Goal: Participate in discussion

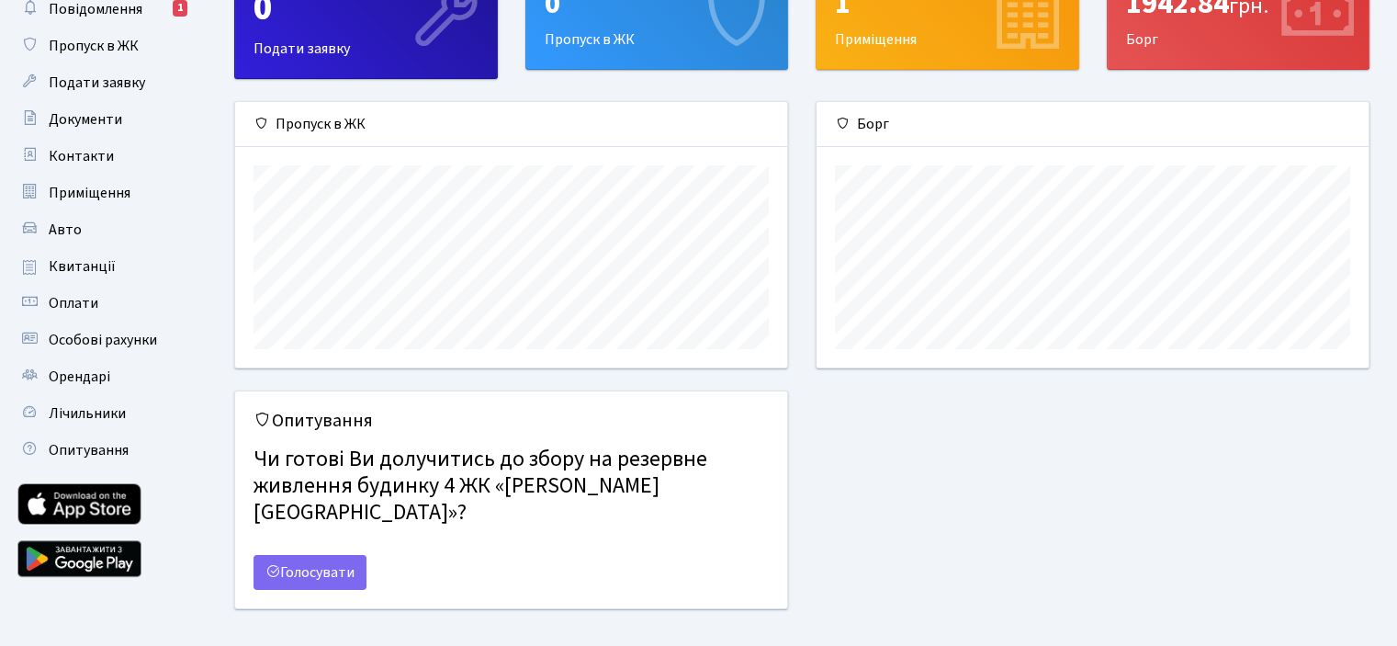
scroll to position [108, 0]
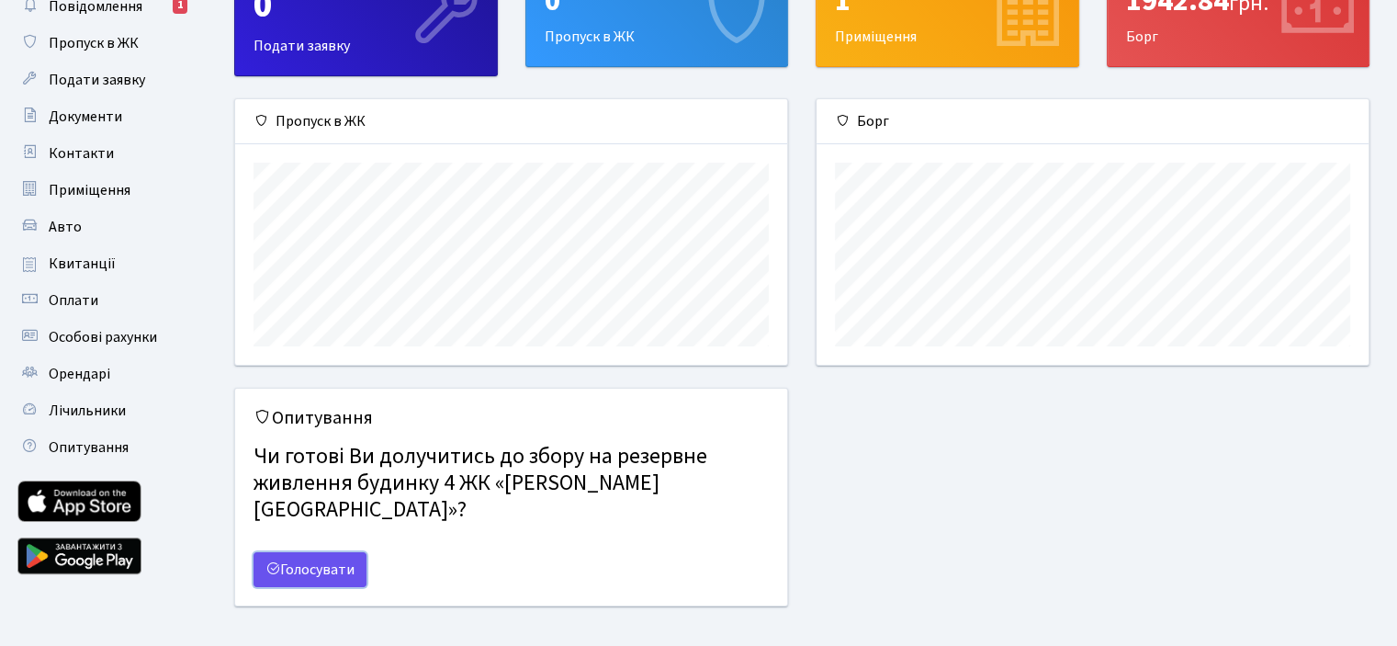
click at [312, 552] on link "Голосувати" at bounding box center [310, 569] width 113 height 35
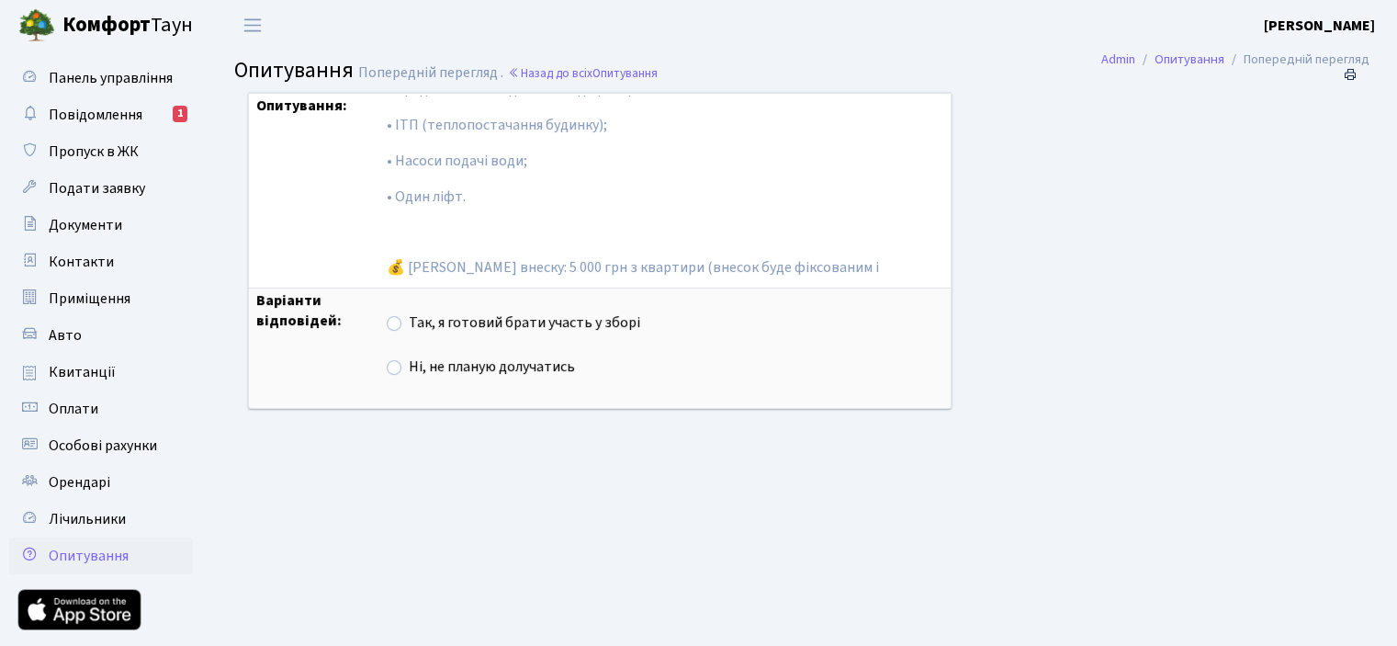
scroll to position [112, 0]
click at [409, 367] on label "Ні, не планую долучатись" at bounding box center [492, 366] width 166 height 21
click at [409, 367] on input "Ні, не планую долучатись" at bounding box center [415, 362] width 12 height 12
radio input "true"
